Goal: Transaction & Acquisition: Book appointment/travel/reservation

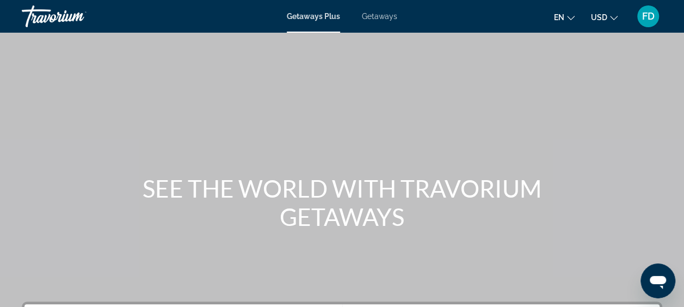
click at [380, 17] on span "Getaways" at bounding box center [379, 16] width 35 height 9
click at [313, 12] on span "Getaways Plus" at bounding box center [313, 16] width 53 height 9
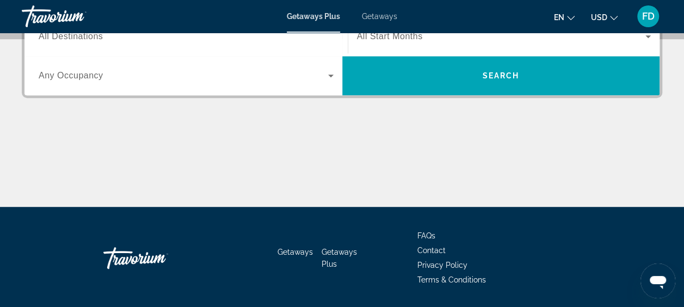
scroll to position [146, 0]
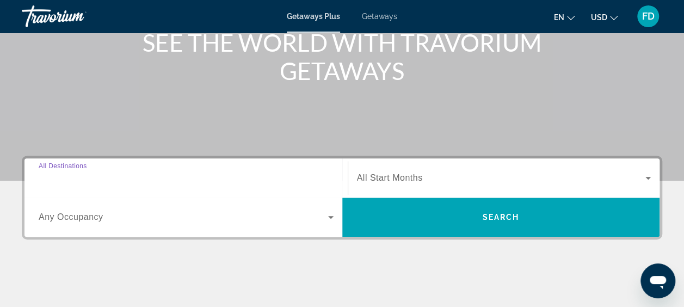
click at [206, 175] on input "Destination All Destinations" at bounding box center [186, 178] width 295 height 13
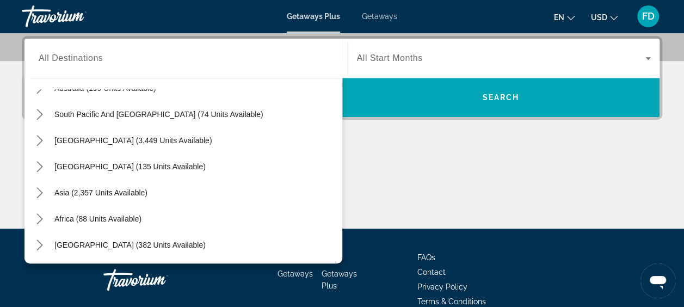
scroll to position [0, 0]
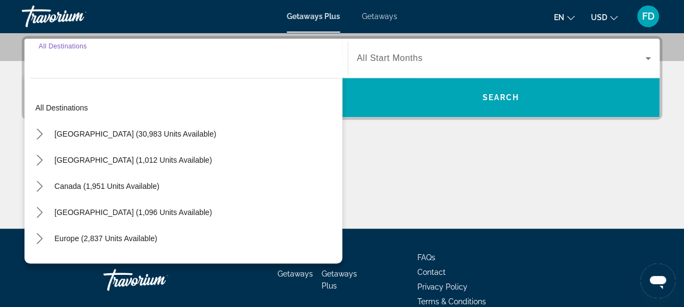
click at [249, 61] on input "Destination All Destinations" at bounding box center [186, 58] width 295 height 13
click at [229, 58] on input "Destination All Destinations" at bounding box center [186, 58] width 295 height 13
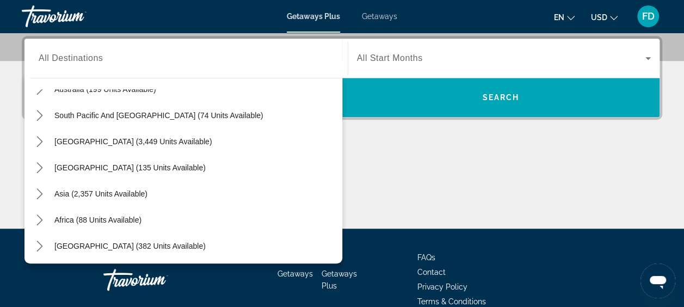
scroll to position [176, 0]
click at [133, 189] on span "Asia (2,357 units available)" at bounding box center [100, 192] width 93 height 9
type input "**********"
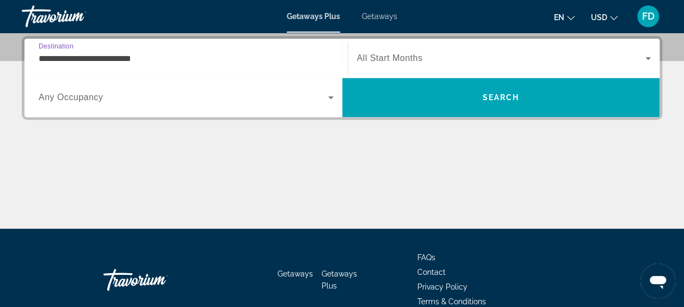
click at [151, 95] on span "Search widget" at bounding box center [183, 97] width 289 height 13
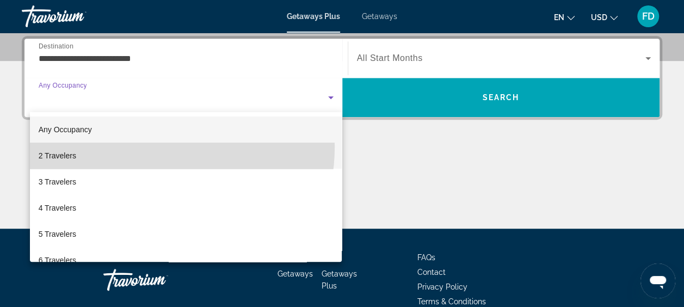
click at [149, 147] on mat-option "2 Travelers" at bounding box center [186, 155] width 312 height 26
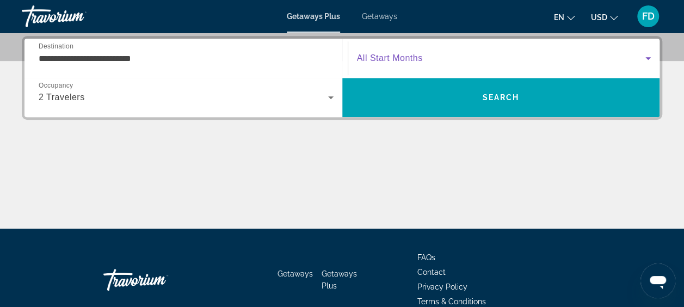
click at [469, 59] on span "Search widget" at bounding box center [501, 58] width 289 height 13
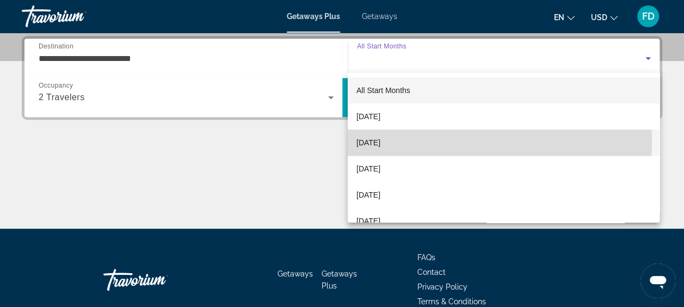
click at [436, 141] on mat-option "November 2025" at bounding box center [503, 142] width 312 height 26
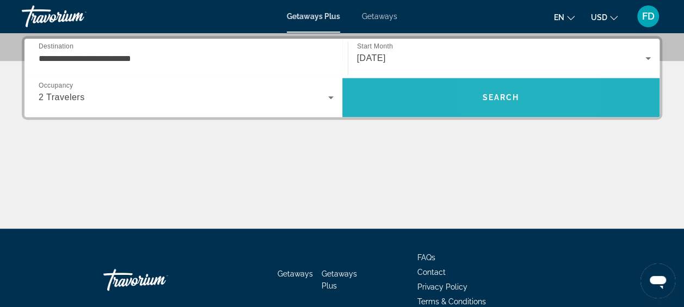
click at [491, 93] on span "Search" at bounding box center [500, 97] width 37 height 9
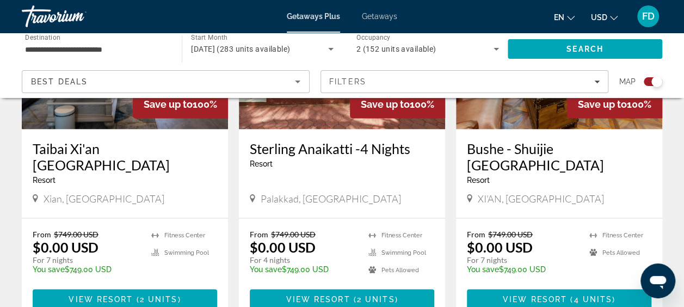
scroll to position [826, 0]
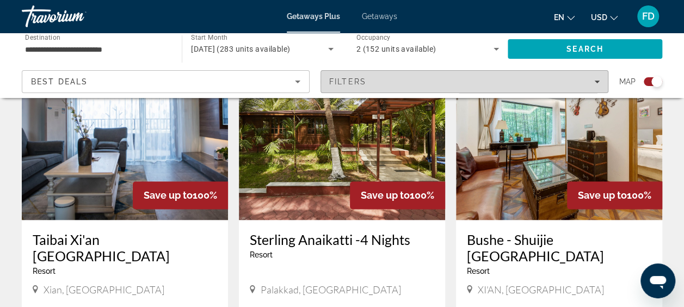
click at [595, 82] on icon "Filters" at bounding box center [596, 81] width 5 height 3
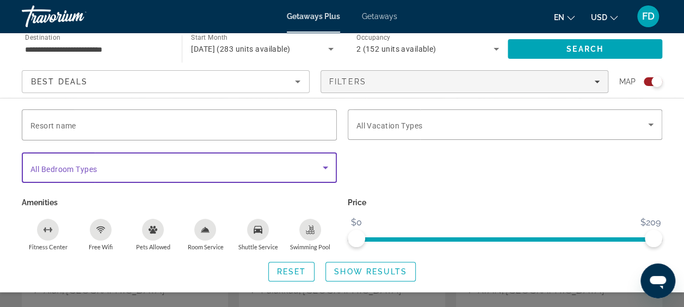
click at [323, 166] on icon "Search widget" at bounding box center [324, 167] width 5 height 3
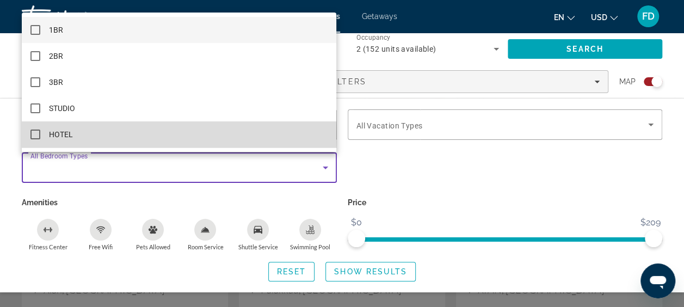
click at [62, 137] on span "HOTEL" at bounding box center [61, 134] width 24 height 13
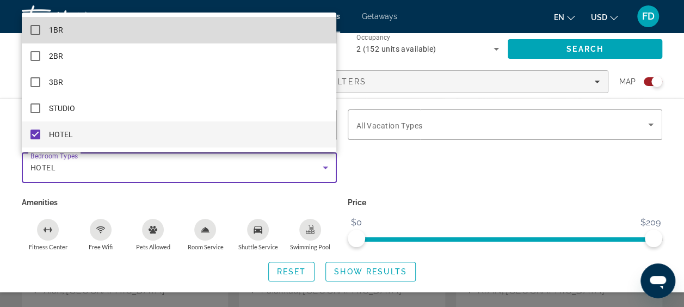
click at [39, 32] on mat-pseudo-checkbox at bounding box center [35, 30] width 10 height 10
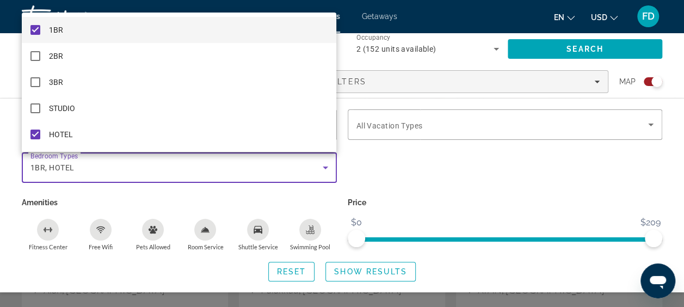
click at [482, 158] on div at bounding box center [342, 153] width 684 height 307
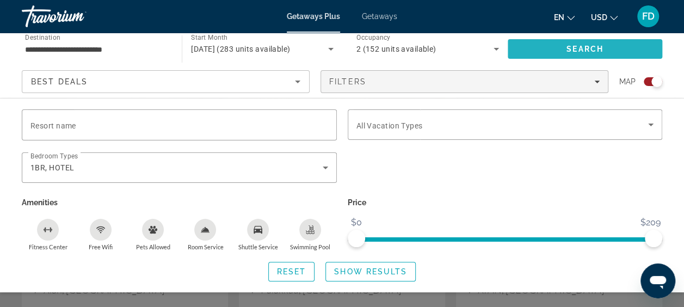
click at [587, 45] on span "Search" at bounding box center [584, 49] width 37 height 9
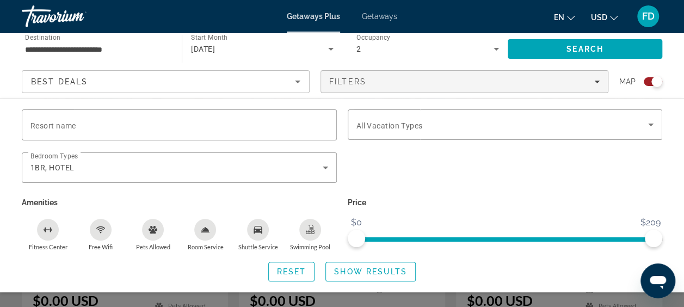
scroll to position [448, 0]
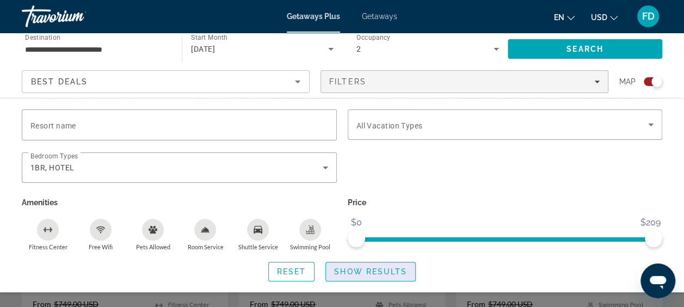
click at [362, 267] on span "Show Results" at bounding box center [370, 271] width 73 height 9
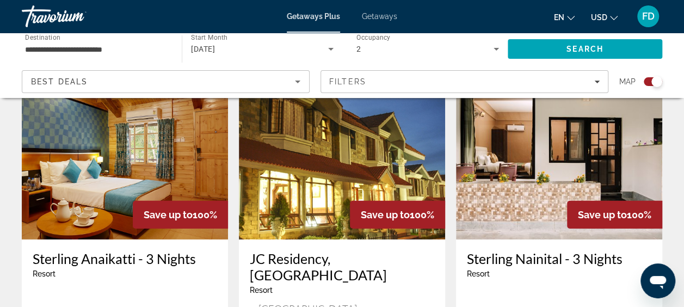
scroll to position [1854, 0]
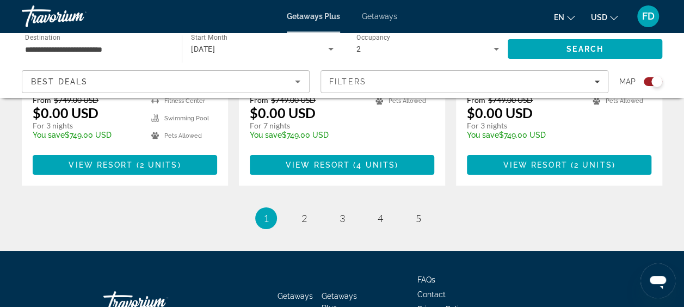
click at [294, 207] on li "page 2" at bounding box center [304, 218] width 22 height 22
click at [306, 212] on span "2" at bounding box center [303, 218] width 5 height 12
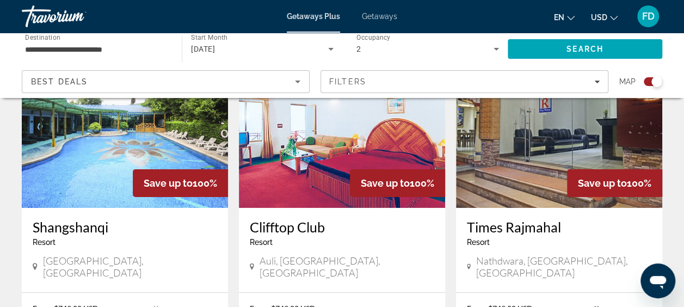
scroll to position [1854, 0]
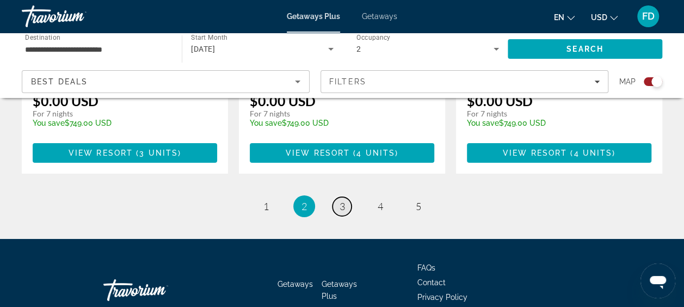
click at [345, 197] on link "page 3" at bounding box center [341, 206] width 19 height 19
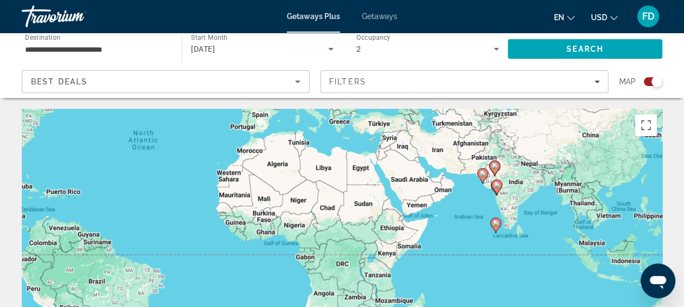
drag, startPoint x: 538, startPoint y: 262, endPoint x: 365, endPoint y: 147, distance: 208.3
click at [365, 147] on div "To activate drag with keyboard, press Alt + Enter. Once in keyboard drag state,…" at bounding box center [342, 272] width 640 height 326
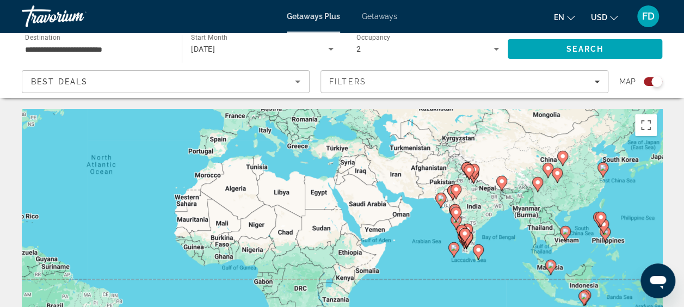
click at [658, 159] on div "To activate drag with keyboard, press Alt + Enter. Once in keyboard drag state,…" at bounding box center [342, 272] width 640 height 326
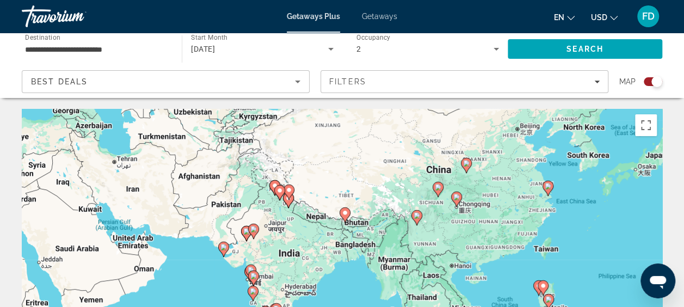
click at [658, 159] on div "To activate drag with keyboard, press Alt + Enter. Once in keyboard drag state,…" at bounding box center [342, 272] width 640 height 326
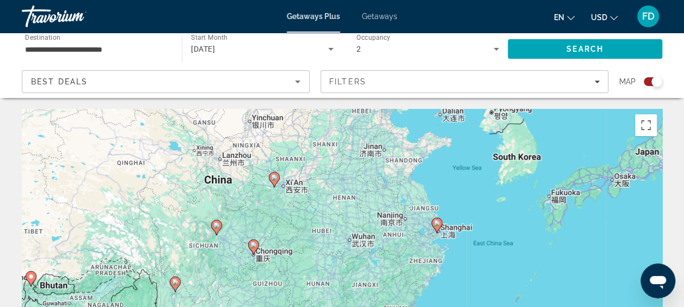
click at [645, 152] on div "To activate drag with keyboard, press Alt + Enter. Once in keyboard drag state,…" at bounding box center [342, 272] width 640 height 326
click at [624, 181] on div "To activate drag with keyboard, press Alt + Enter. Once in keyboard drag state,…" at bounding box center [342, 272] width 640 height 326
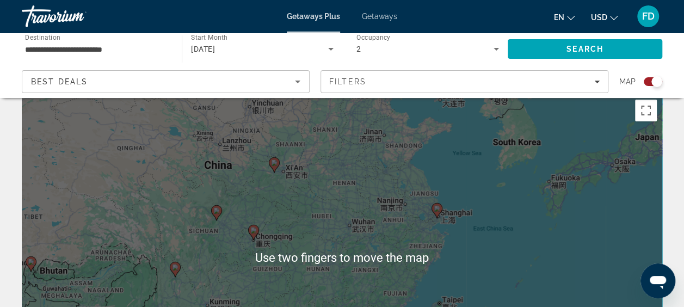
scroll to position [16, 0]
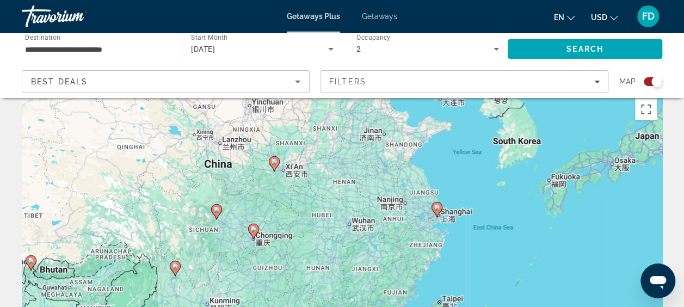
click at [646, 136] on div "To activate drag with keyboard, press Alt + Enter. Once in keyboard drag state,…" at bounding box center [342, 256] width 640 height 326
click at [119, 52] on input "**********" at bounding box center [96, 49] width 142 height 13
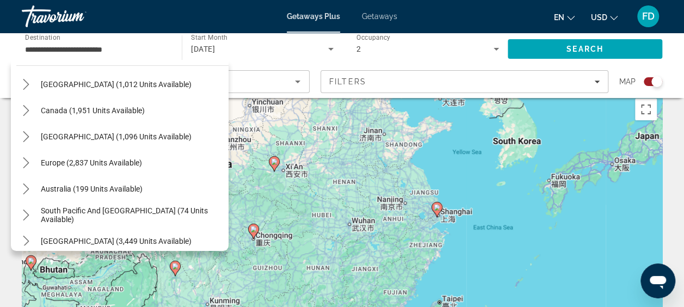
scroll to position [0, 0]
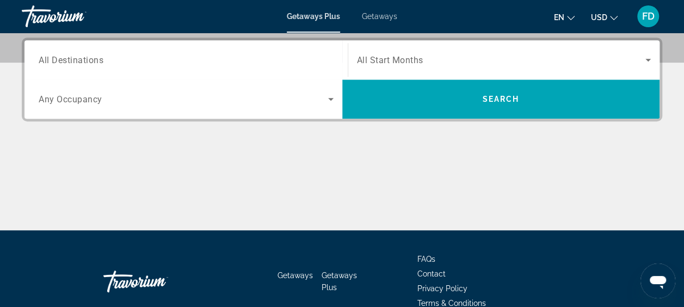
scroll to position [220, 0]
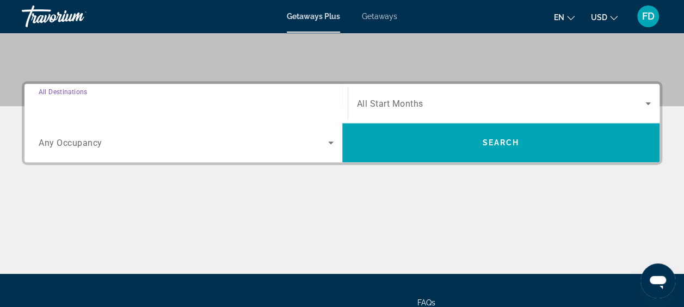
click at [129, 105] on input "Destination All Destinations" at bounding box center [186, 103] width 295 height 13
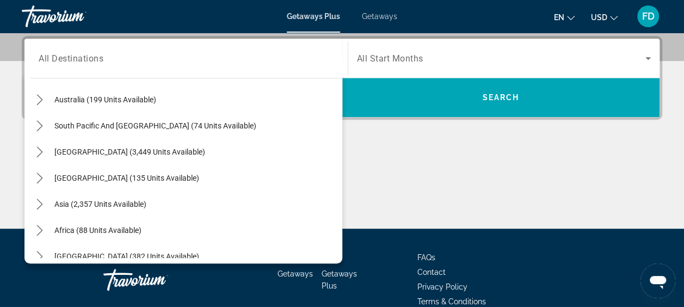
scroll to position [176, 0]
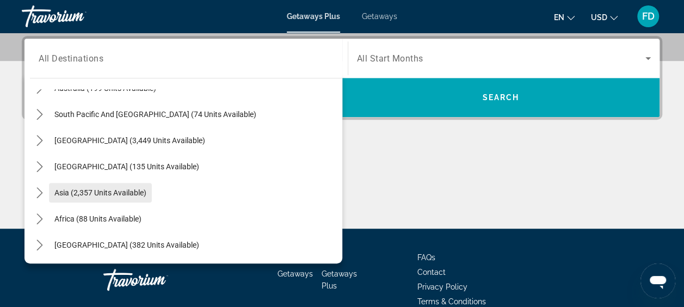
click at [117, 193] on span "Asia (2,357 units available)" at bounding box center [100, 192] width 92 height 9
type input "**********"
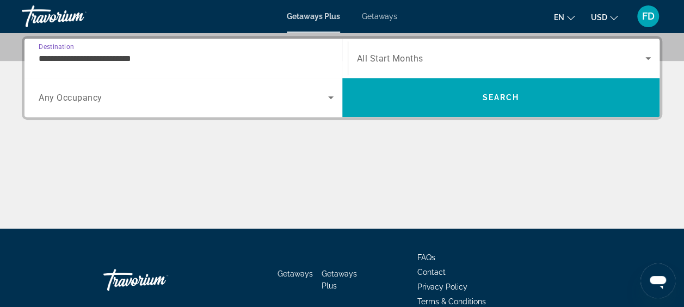
click at [250, 55] on input "**********" at bounding box center [186, 58] width 295 height 13
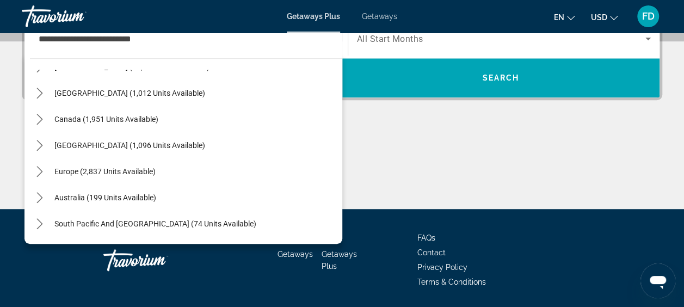
scroll to position [0, 0]
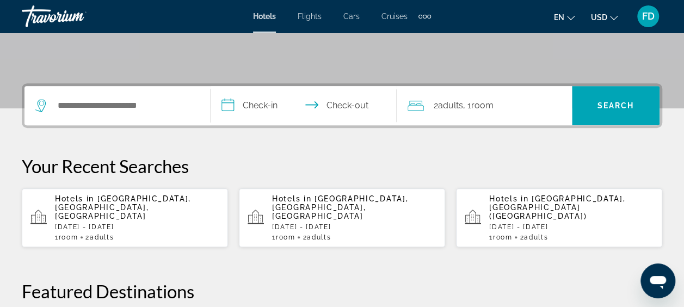
scroll to position [219, 0]
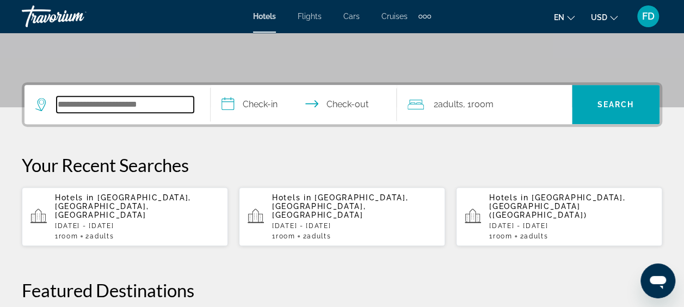
click at [131, 109] on input "Search hotel destination" at bounding box center [125, 104] width 137 height 16
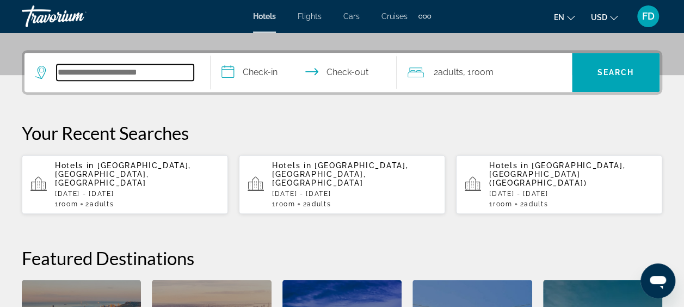
scroll to position [265, 0]
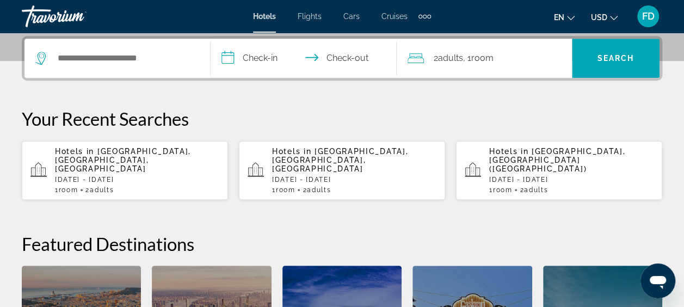
click at [137, 113] on p "Your Recent Searches" at bounding box center [342, 119] width 640 height 22
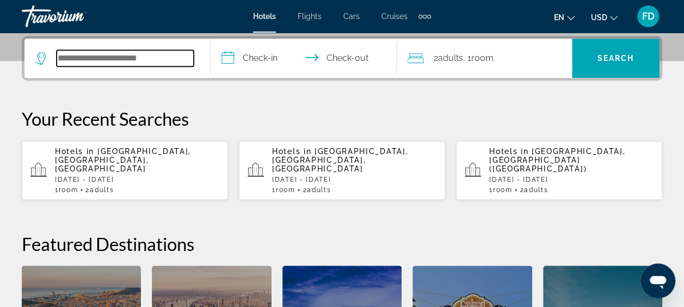
click at [92, 53] on input "Search hotel destination" at bounding box center [125, 58] width 137 height 16
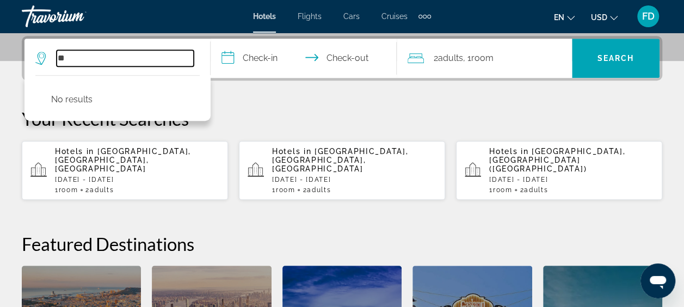
type input "*"
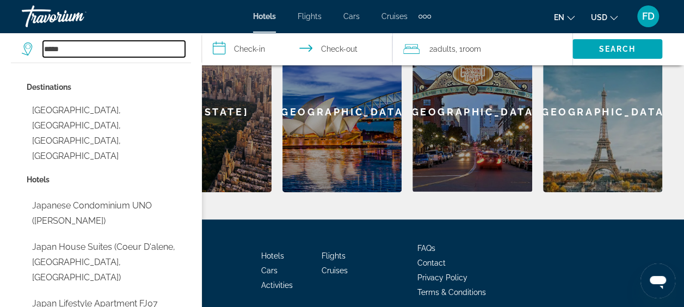
scroll to position [500, 0]
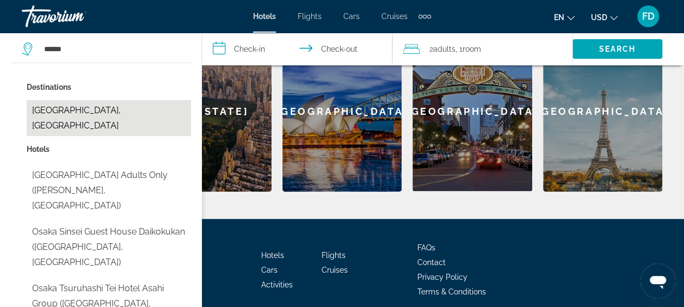
click at [104, 111] on button "[GEOGRAPHIC_DATA], [GEOGRAPHIC_DATA]" at bounding box center [109, 118] width 164 height 36
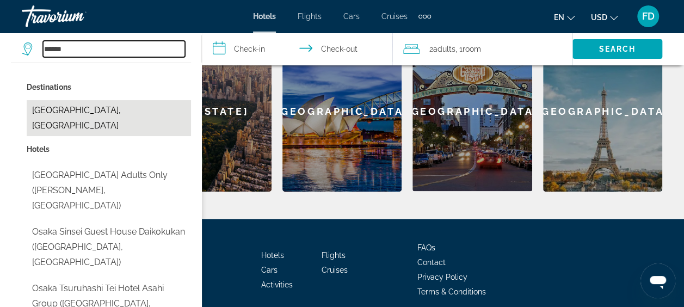
type input "**********"
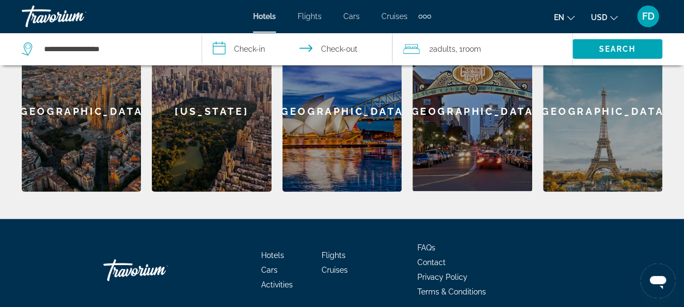
click at [260, 49] on input "**********" at bounding box center [299, 51] width 195 height 36
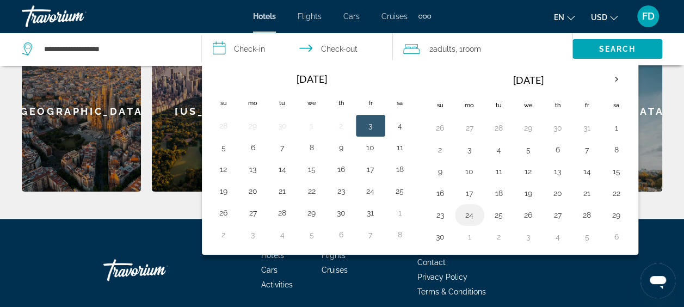
click at [467, 213] on button "24" at bounding box center [469, 214] width 17 height 15
click at [611, 77] on th "Next month" at bounding box center [615, 79] width 29 height 24
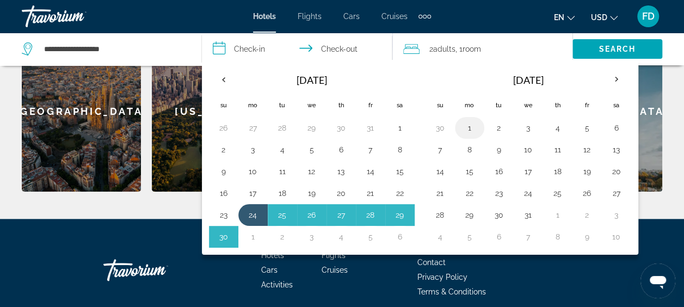
click at [470, 127] on button "1" at bounding box center [469, 127] width 17 height 15
type input "**********"
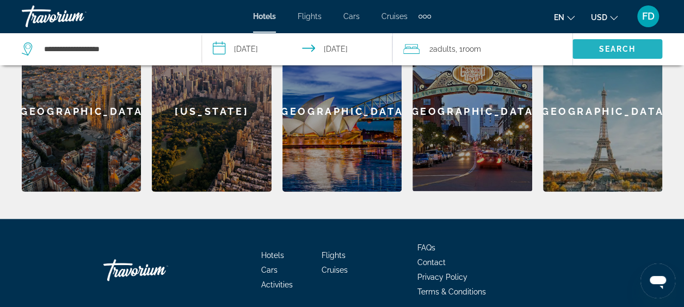
click at [603, 47] on span "Search" at bounding box center [617, 49] width 37 height 9
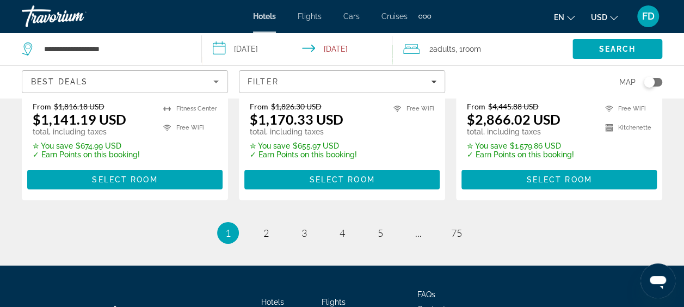
scroll to position [1644, 0]
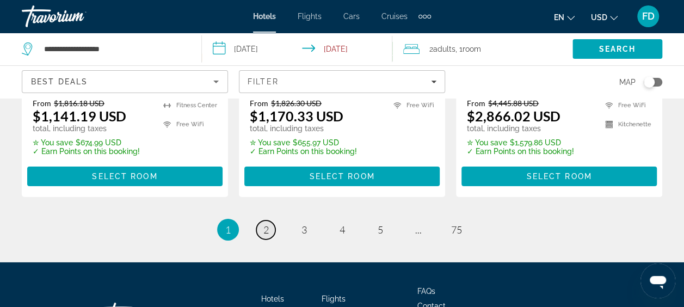
click at [262, 226] on link "page 2" at bounding box center [265, 229] width 19 height 19
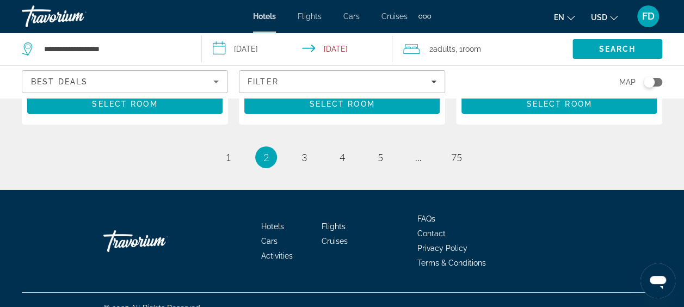
scroll to position [1696, 0]
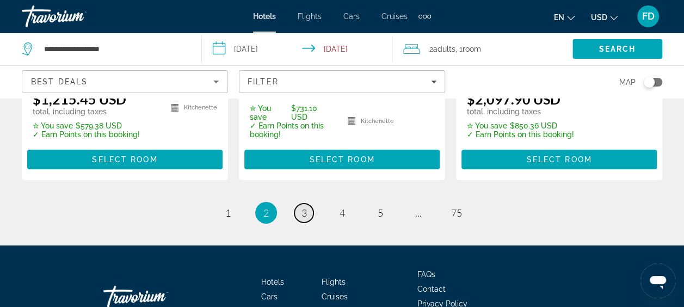
click at [307, 203] on link "page 3" at bounding box center [303, 212] width 19 height 19
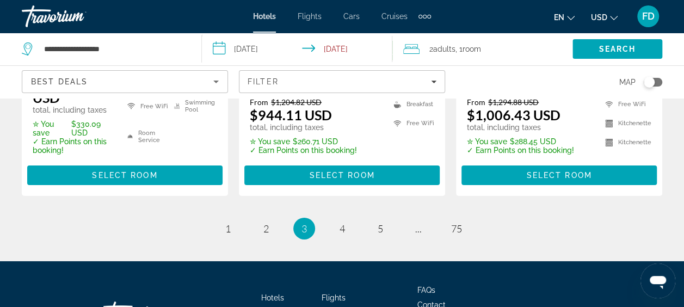
scroll to position [1746, 0]
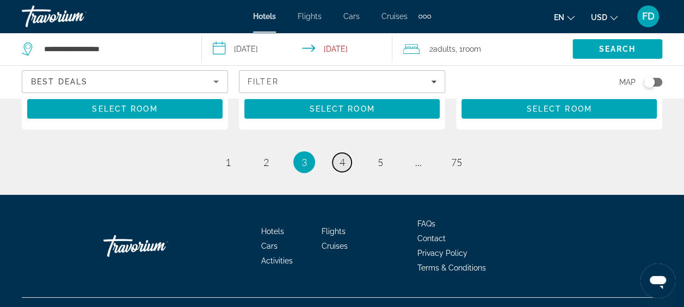
click at [345, 153] on link "page 4" at bounding box center [341, 162] width 19 height 19
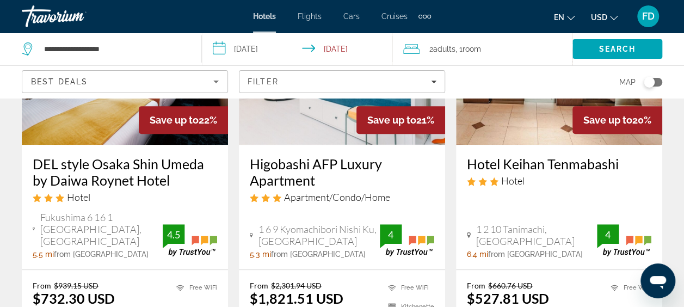
scroll to position [253, 0]
